Goal: Task Accomplishment & Management: Use online tool/utility

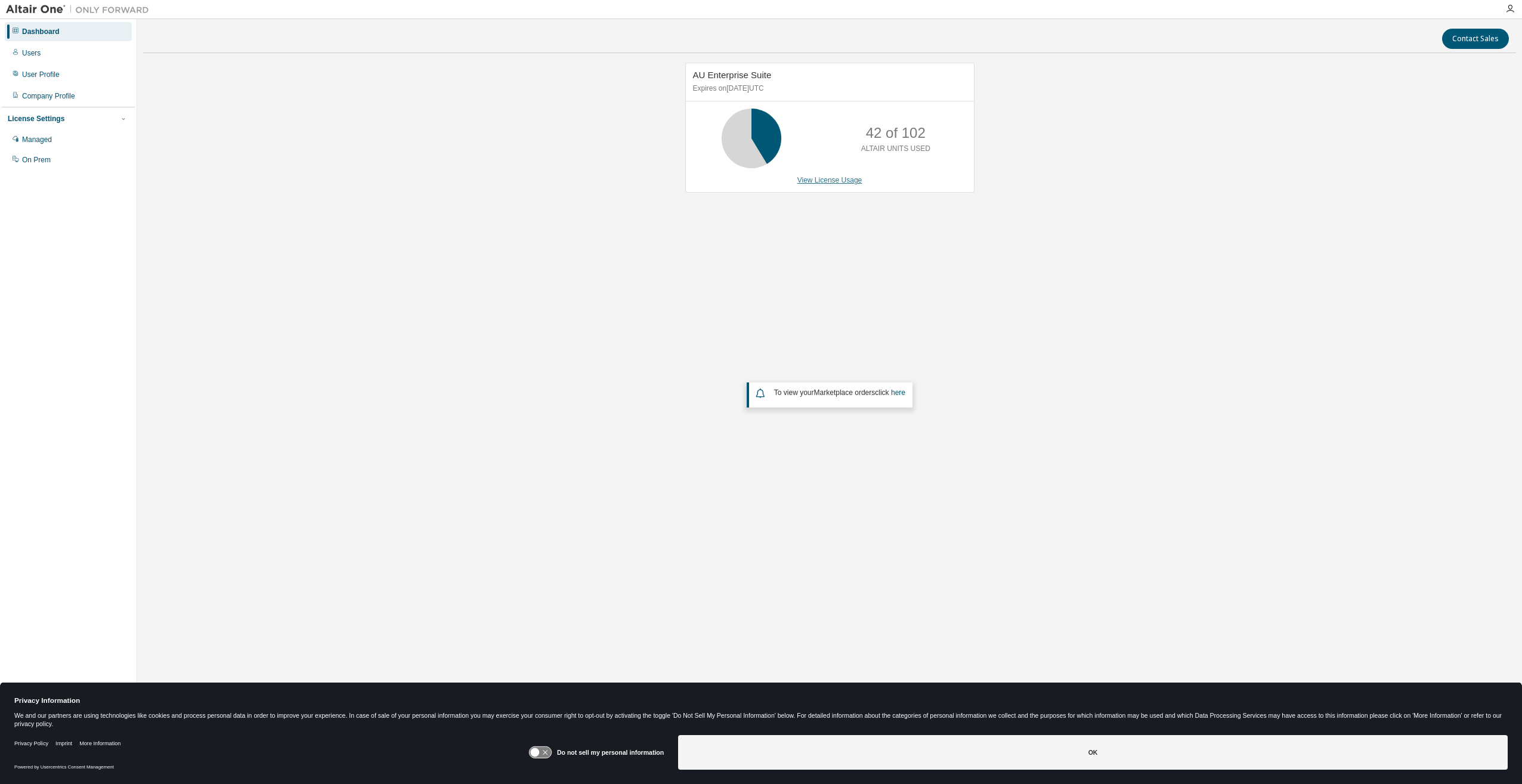
click at [841, 181] on link "View License Usage" at bounding box center [830, 180] width 65 height 9
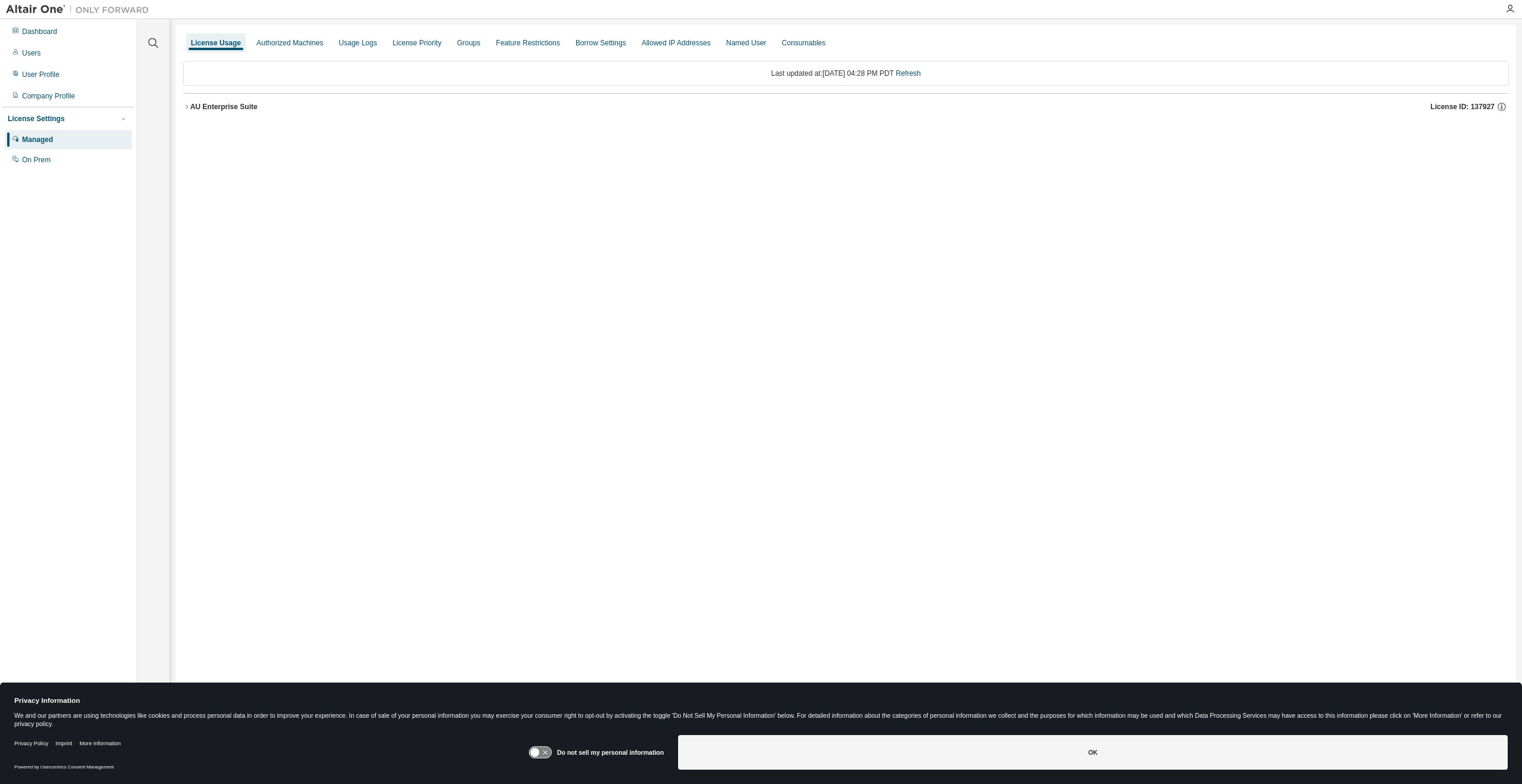
click at [196, 108] on div "AU Enterprise Suite" at bounding box center [223, 107] width 67 height 9
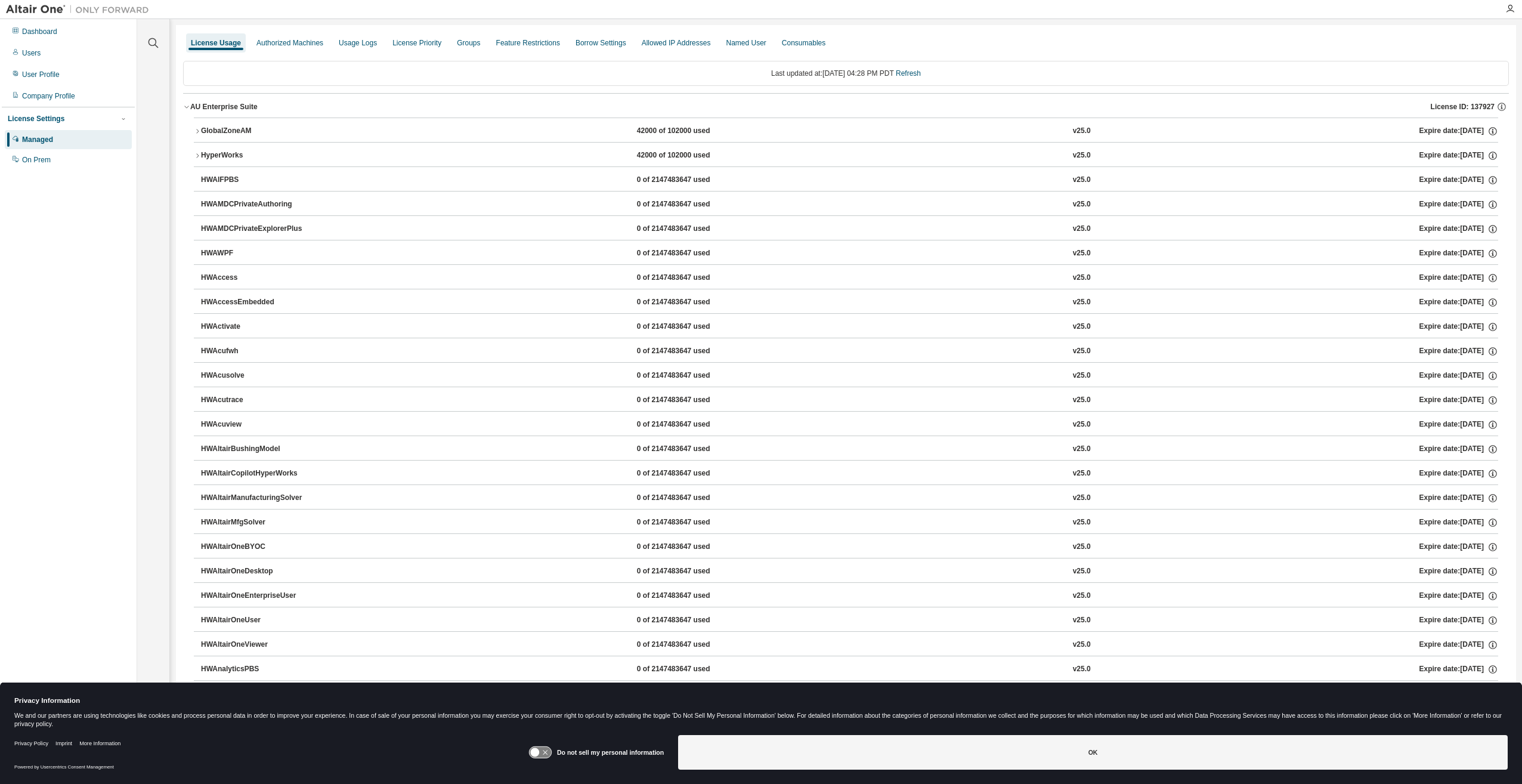
click at [212, 131] on div "GlobalZoneAM" at bounding box center [255, 131] width 107 height 11
